Goal: Navigation & Orientation: Go to known website

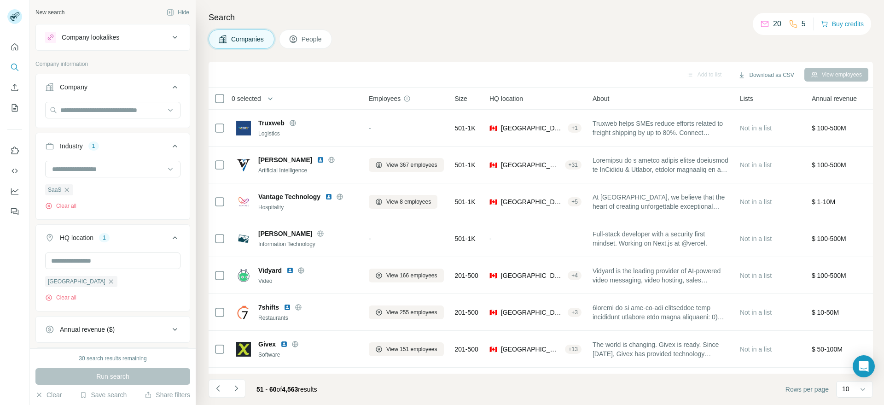
scroll to position [110, 0]
